Goal: Check status: Check status

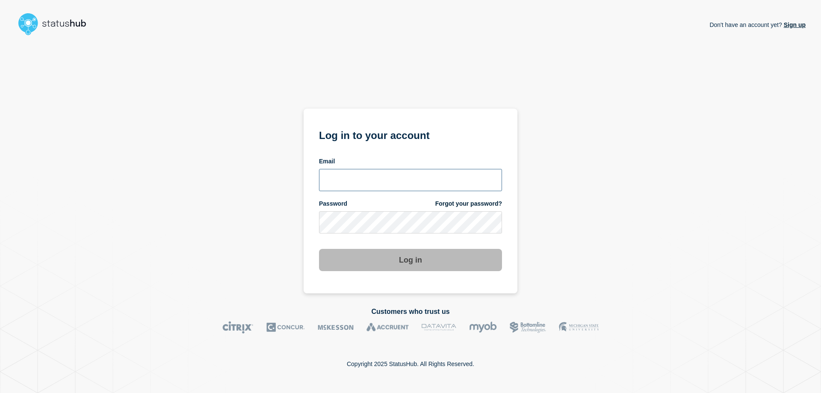
drag, startPoint x: 355, startPoint y: 172, endPoint x: 363, endPoint y: 172, distance: 7.7
click at [357, 172] on input "email input" at bounding box center [410, 180] width 183 height 22
click at [395, 175] on input "email input" at bounding box center [410, 180] width 183 height 22
type input "caleb.stahr@conexon.us"
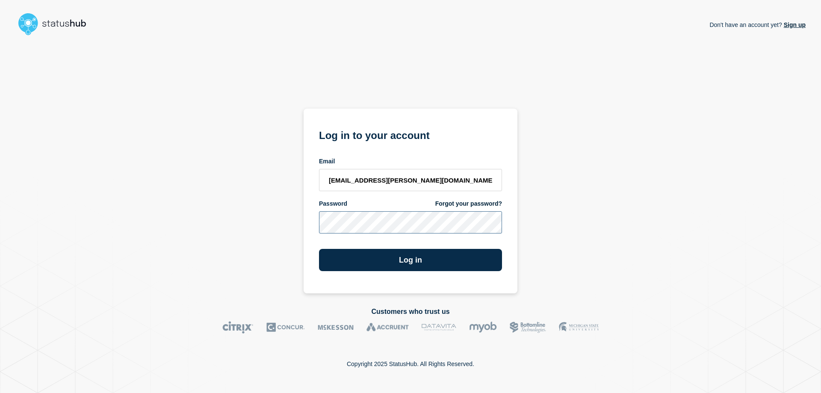
click at [319, 249] on button "Log in" at bounding box center [410, 260] width 183 height 22
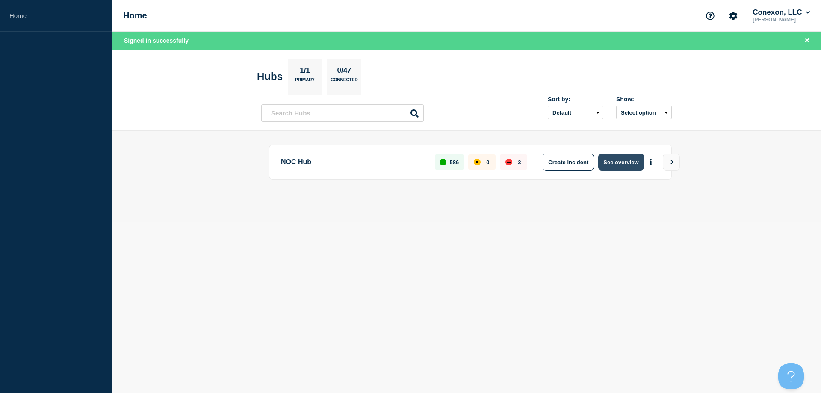
click at [617, 162] on button "See overview" at bounding box center [620, 162] width 45 height 17
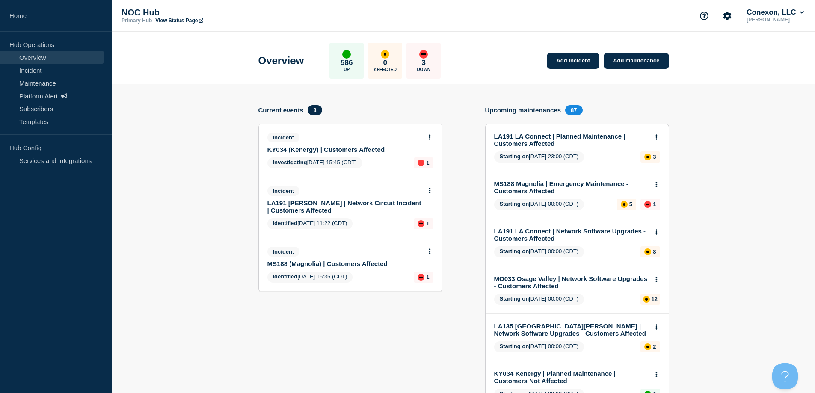
drag, startPoint x: 757, startPoint y: 184, endPoint x: 629, endPoint y: 193, distance: 128.6
